Goal: Feedback & Contribution: Contribute content

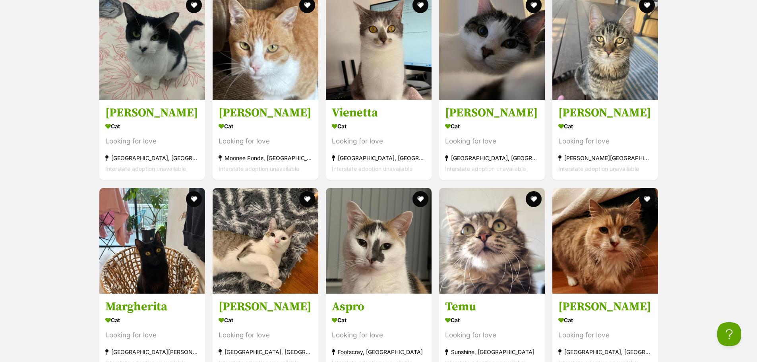
scroll to position [927, 0]
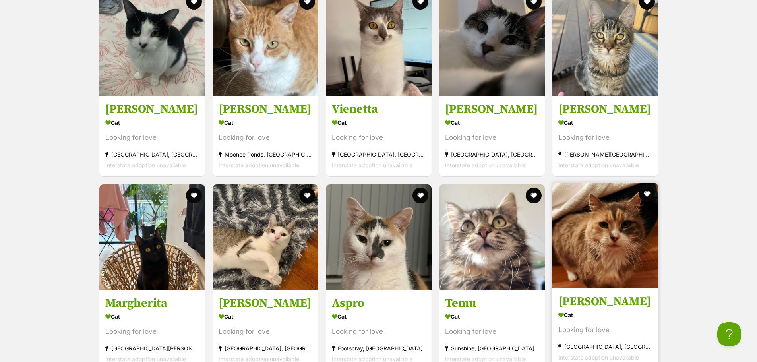
click at [642, 215] on img at bounding box center [605, 236] width 106 height 106
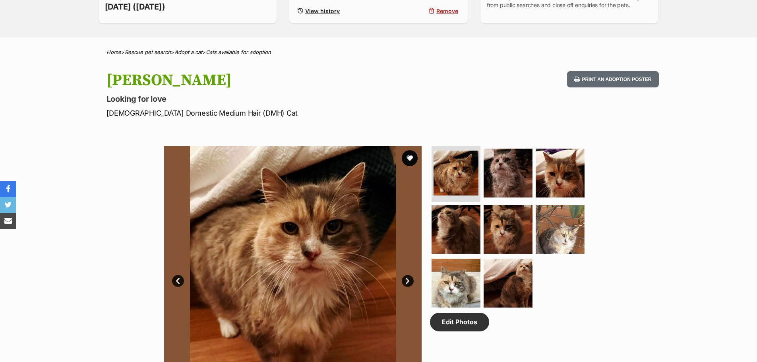
scroll to position [265, 0]
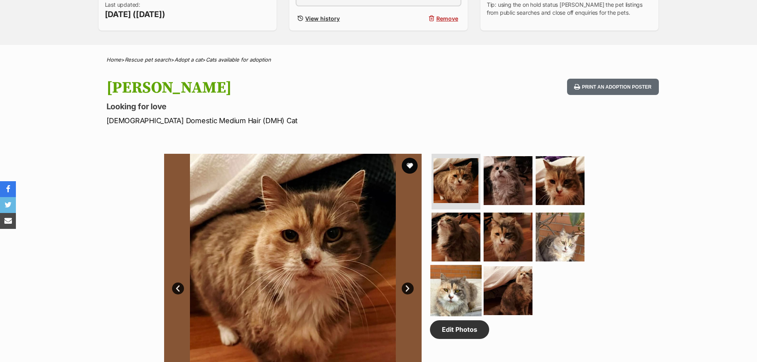
click at [445, 296] on img at bounding box center [455, 290] width 51 height 51
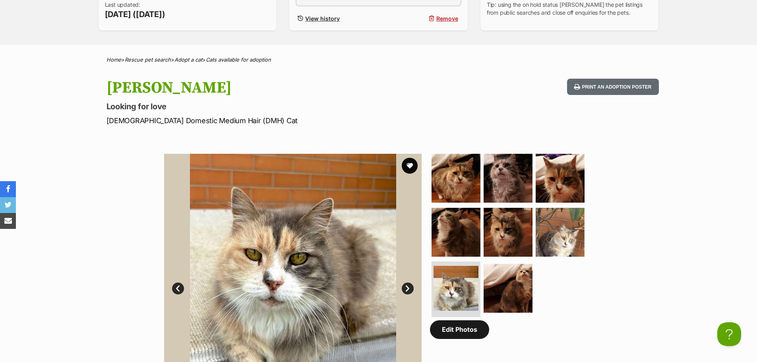
click at [472, 329] on link "Edit Photos" at bounding box center [459, 329] width 59 height 18
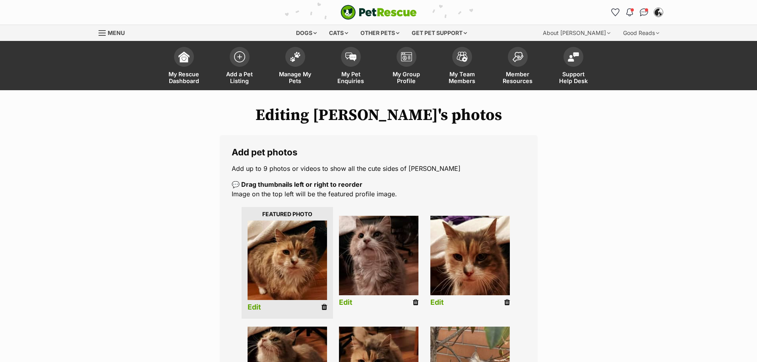
scroll to position [132, 0]
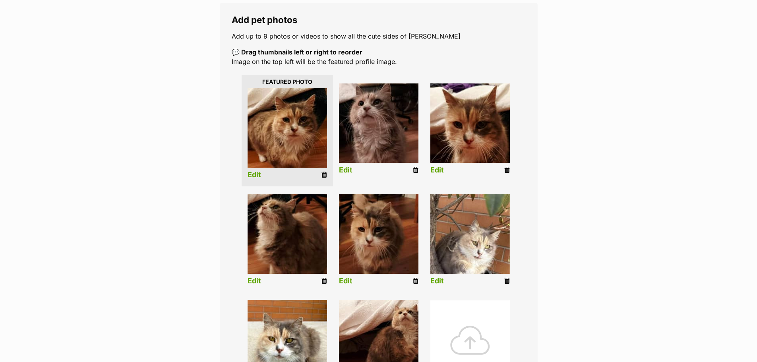
click at [499, 243] on img at bounding box center [469, 233] width 79 height 79
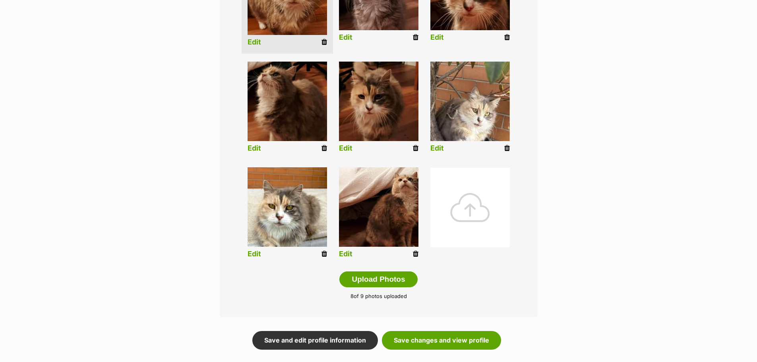
click at [284, 214] on img at bounding box center [287, 206] width 79 height 79
click at [268, 227] on img at bounding box center [287, 206] width 79 height 79
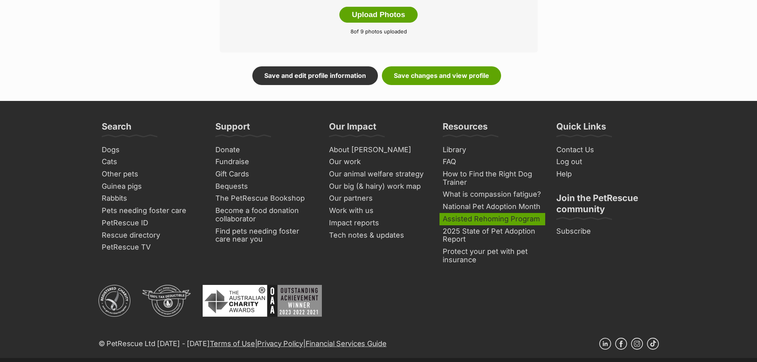
scroll to position [397, 0]
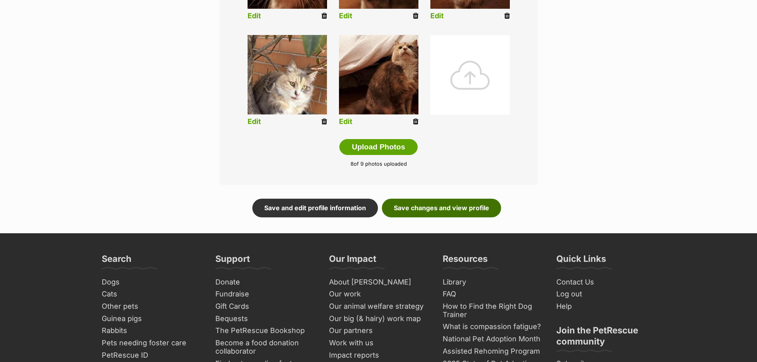
click at [434, 210] on link "Save changes and view profile" at bounding box center [441, 208] width 119 height 18
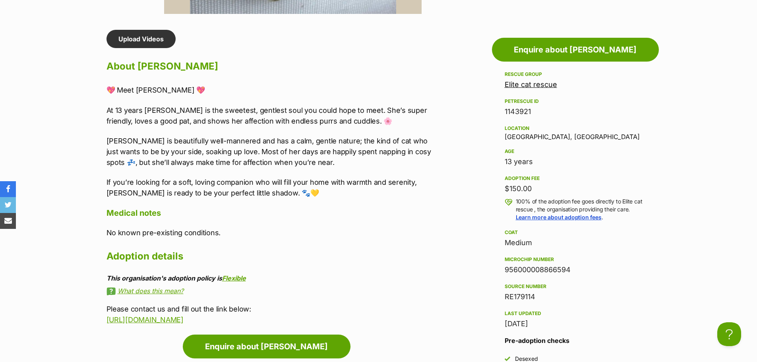
click at [543, 84] on link "Elite cat rescue" at bounding box center [531, 84] width 52 height 8
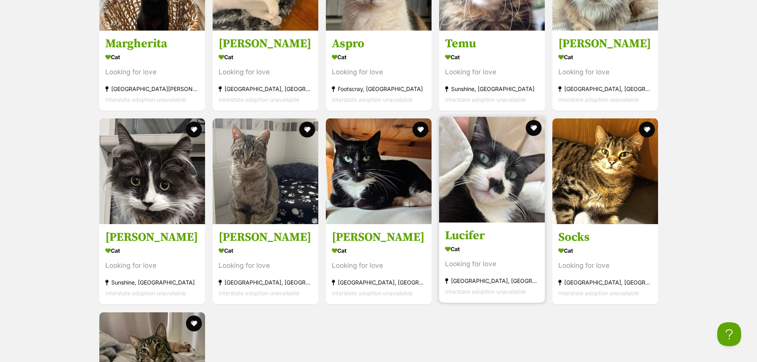
scroll to position [1192, 0]
